Goal: Information Seeking & Learning: Learn about a topic

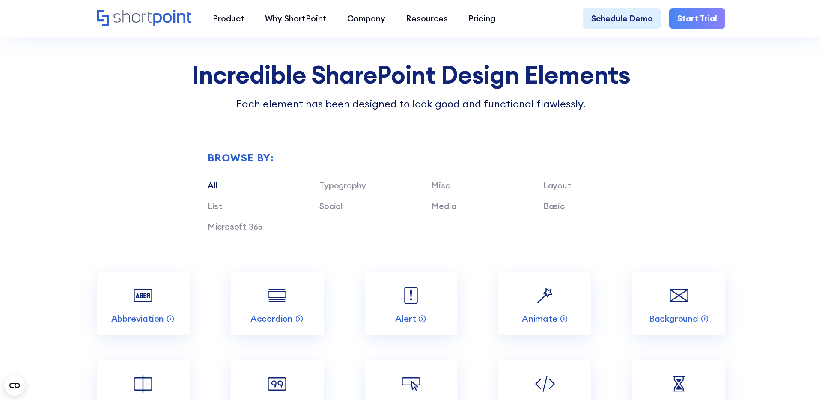
scroll to position [879, 0]
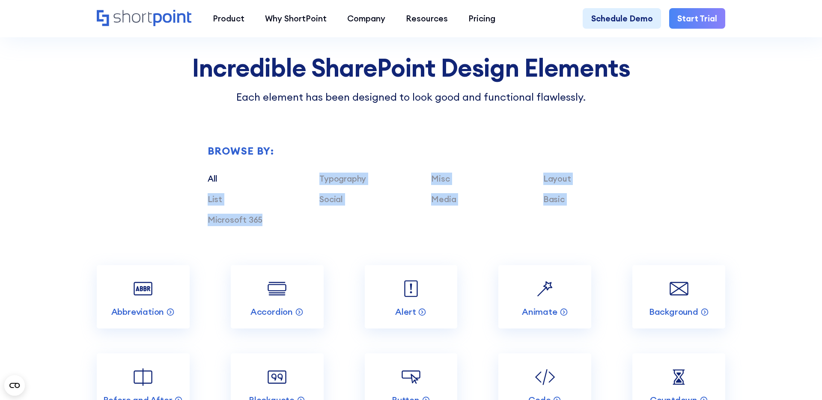
drag, startPoint x: 280, startPoint y: 227, endPoint x: 315, endPoint y: 180, distance: 58.2
click at [315, 180] on div "Typography Misc Layout List Social Media Basic Microsoft 365" at bounding box center [431, 204] width 447 height 62
copy div "Typography Misc Layout List Social Media Basic Microsoft 365"
click at [156, 185] on div "Browse by: All Typography Misc Layout List Social Media Basic Microsoft 365" at bounding box center [411, 184] width 629 height 160
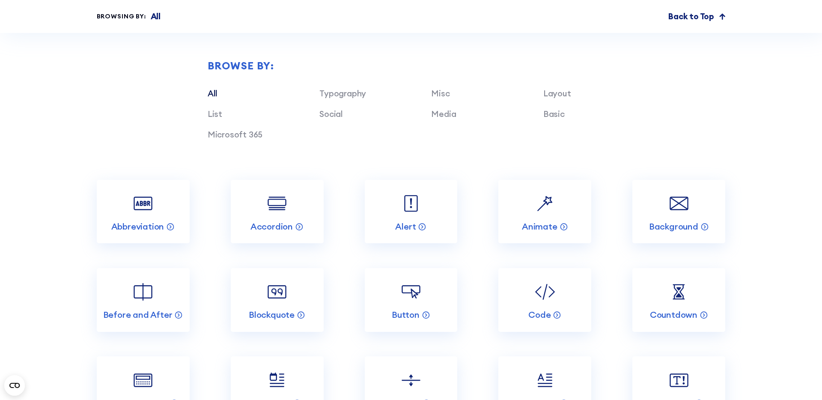
scroll to position [964, 0]
click at [259, 179] on link "Accordion" at bounding box center [277, 211] width 93 height 64
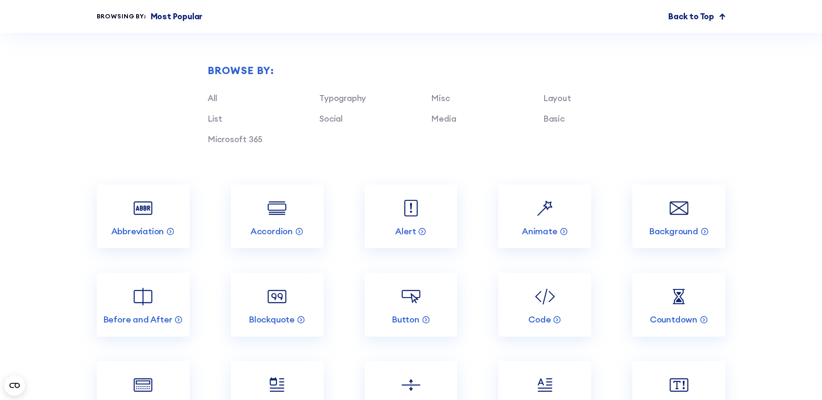
scroll to position [960, 0]
click at [209, 117] on link "List" at bounding box center [215, 118] width 15 height 10
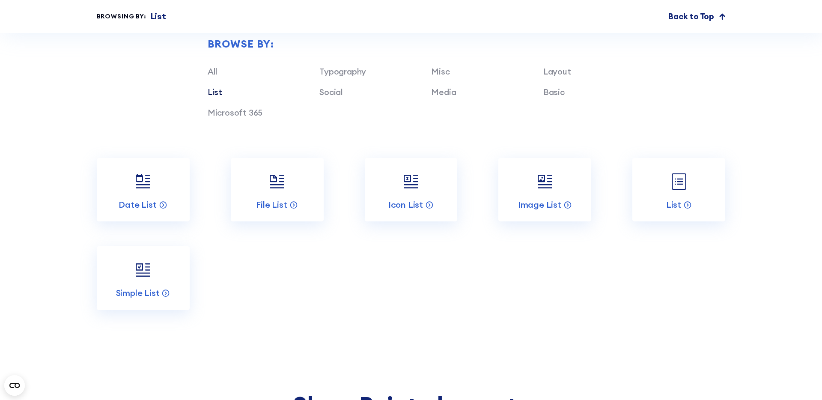
scroll to position [985, 0]
click at [338, 74] on link "Typography" at bounding box center [342, 72] width 47 height 10
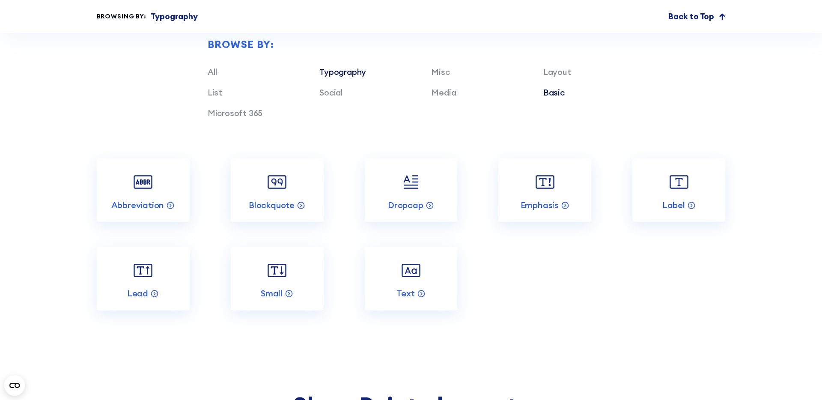
click at [550, 97] on link "Basic" at bounding box center [553, 92] width 21 height 10
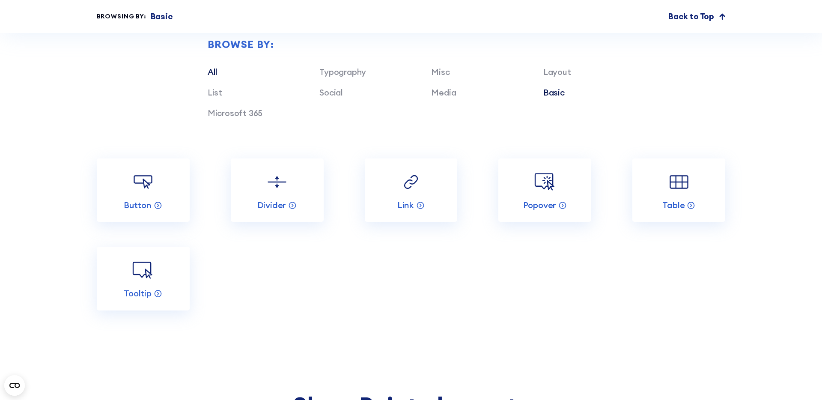
click at [209, 76] on link "All" at bounding box center [213, 72] width 10 height 10
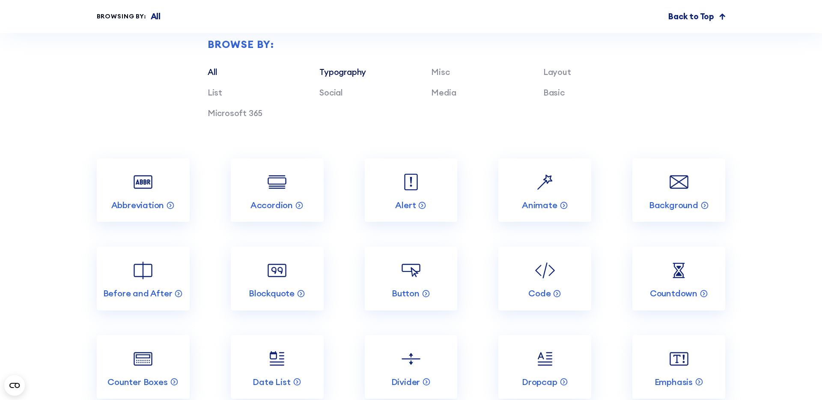
click at [344, 70] on link "Typography" at bounding box center [342, 72] width 47 height 10
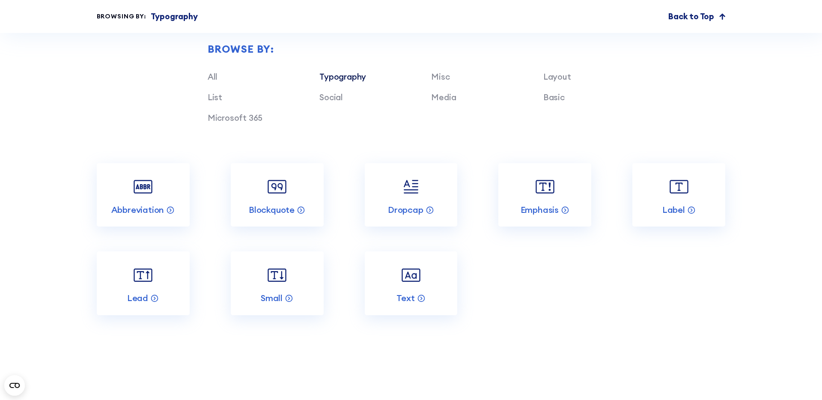
scroll to position [981, 0]
click at [553, 97] on link "Basic" at bounding box center [553, 96] width 21 height 10
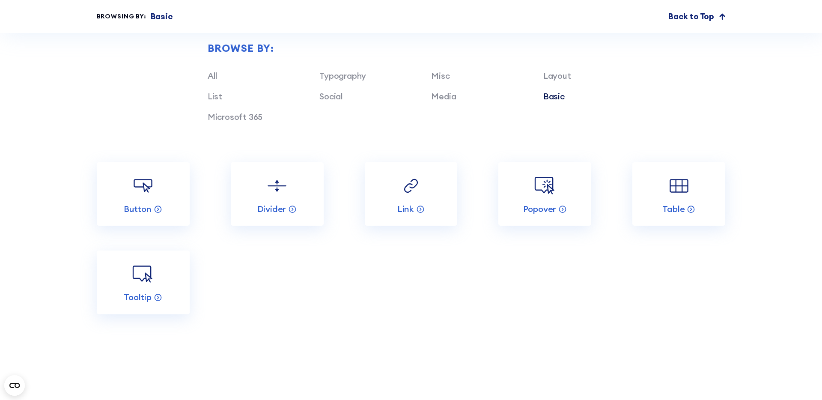
click at [323, 146] on div "Browse by: All Typography Misc Layout List Social Media Basic Microsoft 365" at bounding box center [411, 82] width 629 height 160
click at [208, 76] on link "All" at bounding box center [213, 76] width 10 height 10
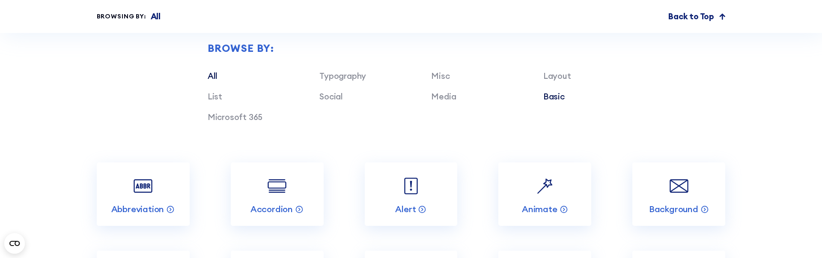
click at [552, 99] on link "Basic" at bounding box center [553, 96] width 21 height 10
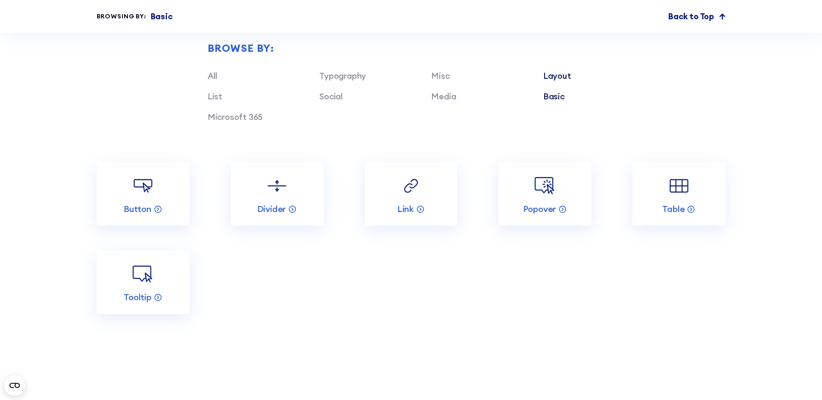
click at [563, 73] on link "Layout" at bounding box center [557, 76] width 28 height 10
